Goal: Connect with others: Connect with others

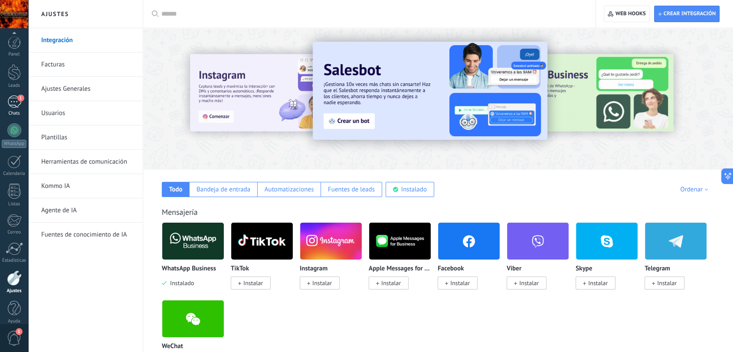
scroll to position [9, 0]
click at [8, 103] on div "Chats" at bounding box center [14, 105] width 25 height 6
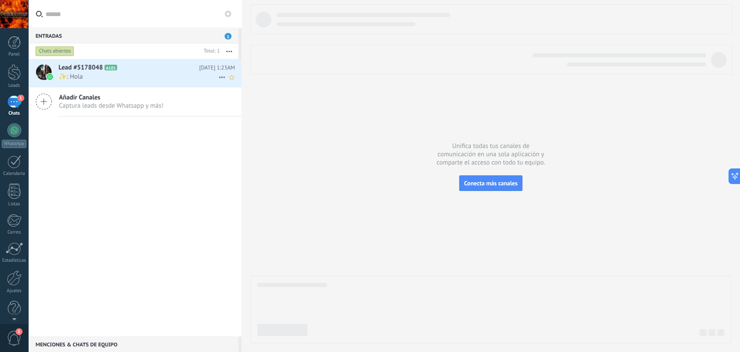
click at [128, 80] on span "✨: Hola" at bounding box center [139, 76] width 160 height 8
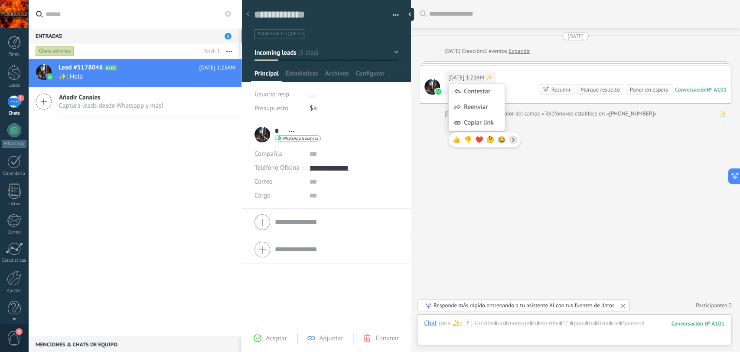
click at [514, 72] on div "Contestar Reenviar Copiar link 👍 👎 ❤️ 🤔 😂" at bounding box center [484, 110] width 73 height 81
click at [520, 73] on div "Contestar Reenviar Copiar link 👍 👎 ❤️ 🤔 😂" at bounding box center [484, 110] width 73 height 81
click at [551, 142] on div "Buscar Carga más [DATE] [DATE] Creación: 2 eventos Expandir [DATE] 1:23AM ✨ Hol…" at bounding box center [575, 176] width 329 height 352
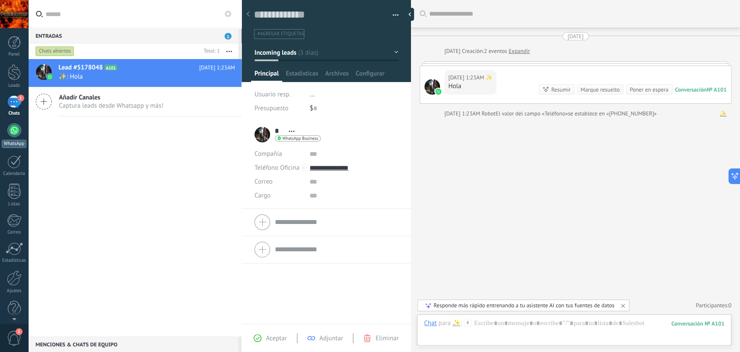
click at [13, 143] on div "WhatsApp" at bounding box center [14, 144] width 25 height 8
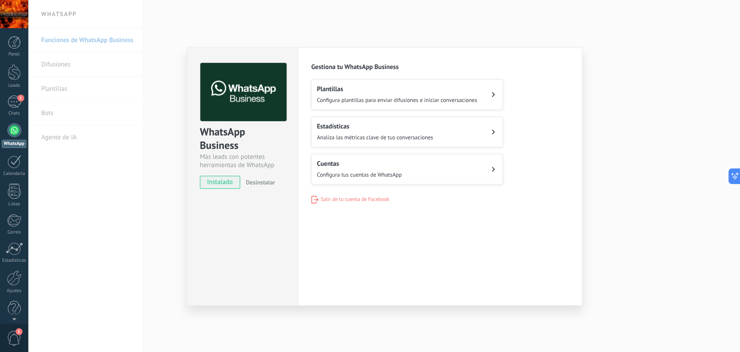
click at [353, 165] on h2 "Cuentas" at bounding box center [359, 164] width 85 height 8
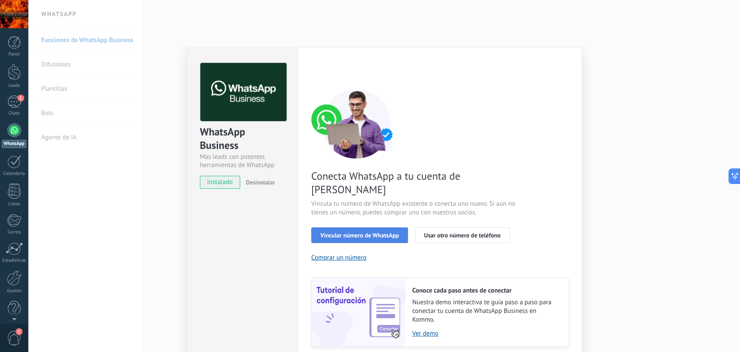
click at [365, 232] on span "Vincular número de WhatsApp" at bounding box center [359, 235] width 78 height 6
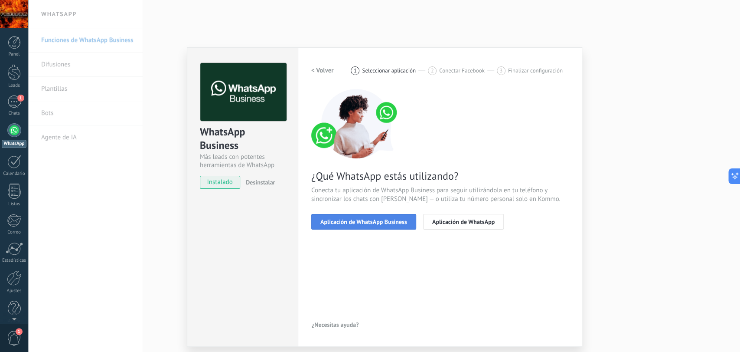
click at [379, 223] on span "Aplicación de WhatsApp Business" at bounding box center [363, 221] width 87 height 6
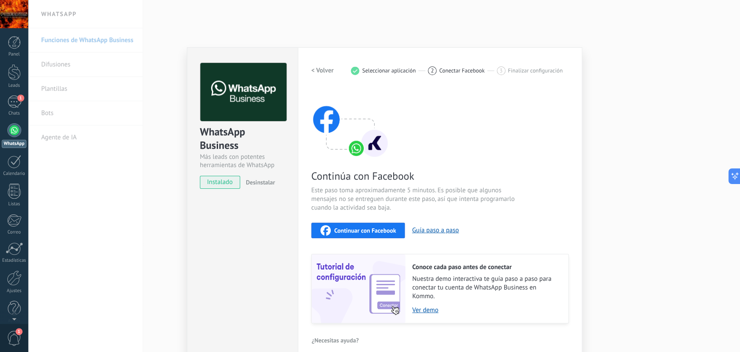
click at [484, 141] on div "Continúa con Facebook Este paso toma aproximadamente 5 minutos. Es posible que …" at bounding box center [439, 206] width 257 height 234
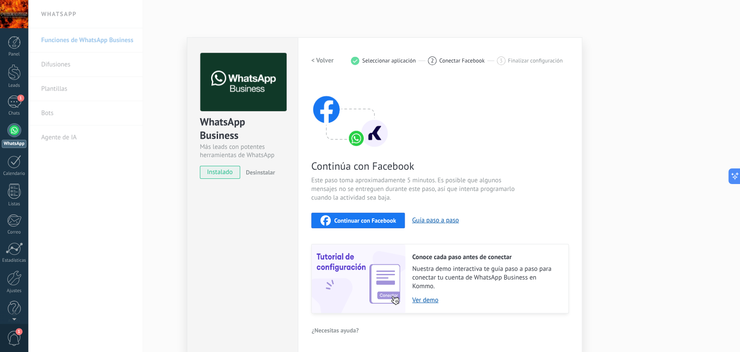
click at [368, 220] on span "Continuar con Facebook" at bounding box center [365, 220] width 62 height 6
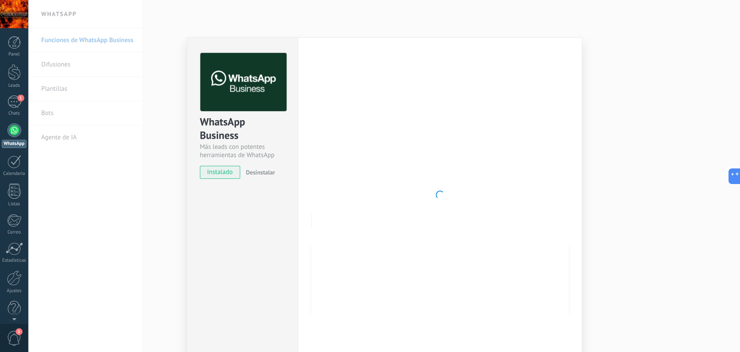
click at [552, 211] on div at bounding box center [439, 194] width 257 height 283
click at [535, 13] on div "WhatsApp Business Más leads con potentes herramientas de WhatsApp instalado Des…" at bounding box center [384, 176] width 712 height 352
